Goal: Transaction & Acquisition: Obtain resource

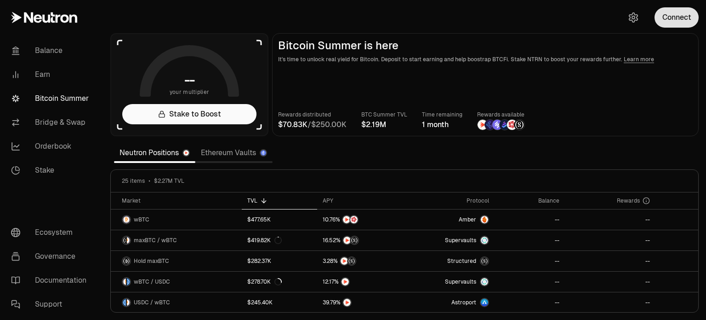
click at [678, 24] on button "Connect" at bounding box center [677, 17] width 44 height 20
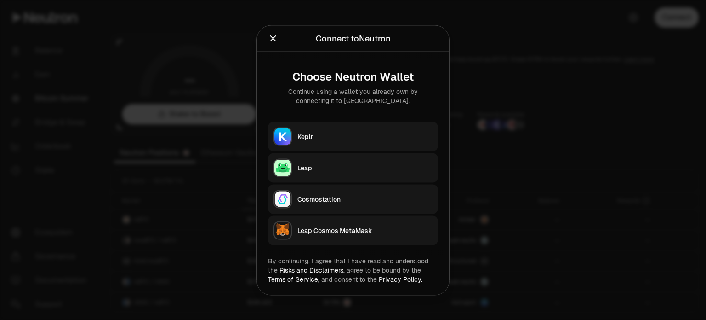
click at [309, 136] on div "Keplr" at bounding box center [365, 136] width 135 height 9
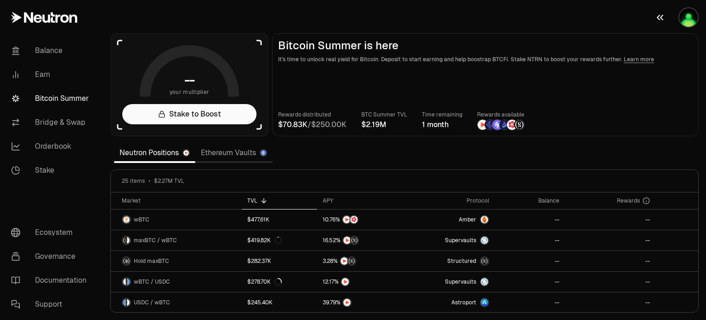
click at [689, 17] on img "button" at bounding box center [689, 17] width 18 height 18
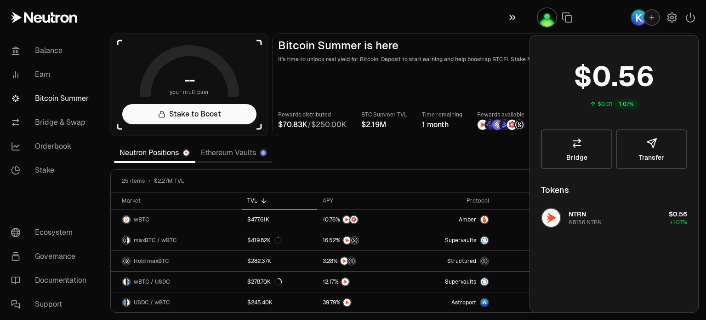
click at [510, 20] on icon "button" at bounding box center [513, 17] width 10 height 11
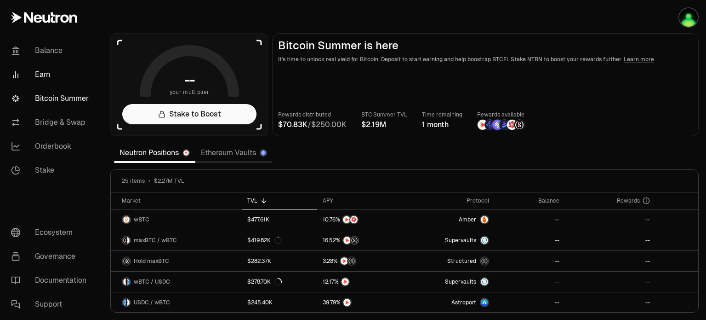
click at [42, 75] on link "Earn" at bounding box center [52, 75] width 96 height 24
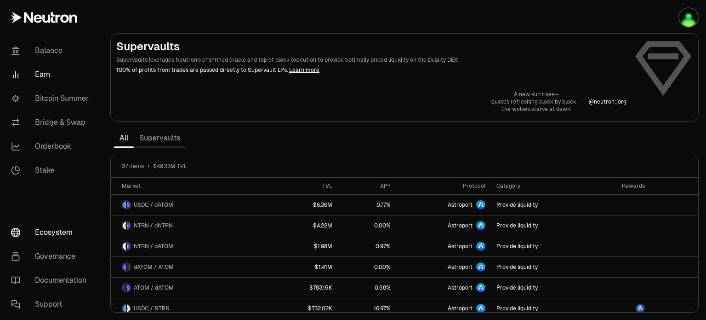
click at [56, 233] on link "Ecosystem" at bounding box center [52, 232] width 96 height 24
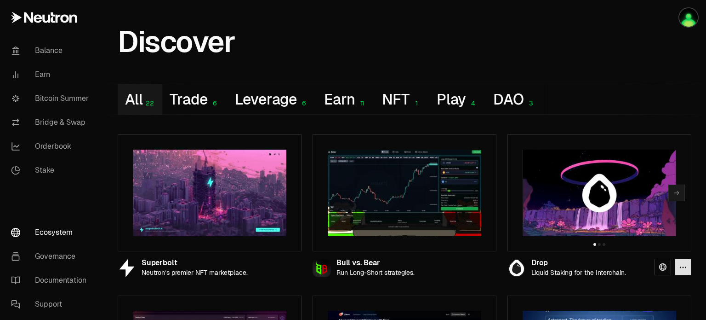
click at [687, 270] on button "button" at bounding box center [683, 266] width 17 height 17
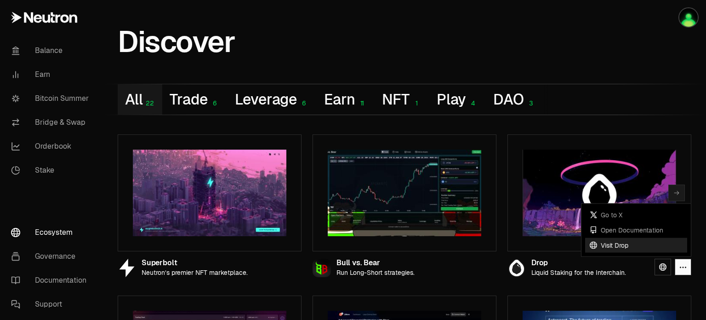
click at [614, 246] on link "Visit Drop" at bounding box center [636, 244] width 102 height 15
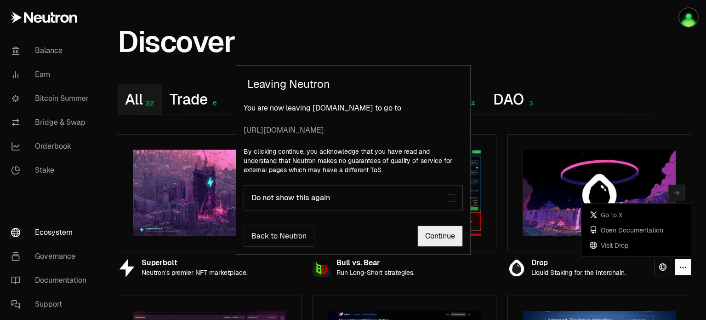
click at [437, 241] on link "Continue" at bounding box center [441, 235] width 46 height 21
